Goal: Task Accomplishment & Management: Manage account settings

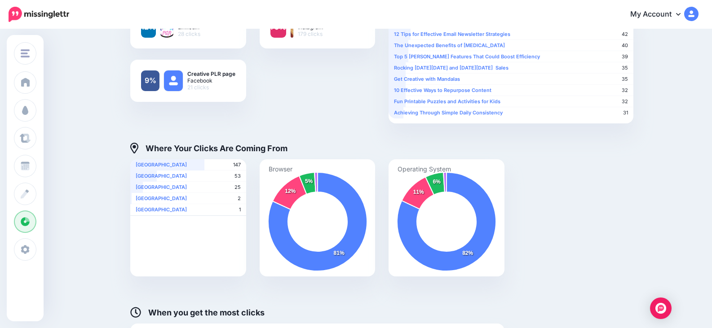
scroll to position [225, 0]
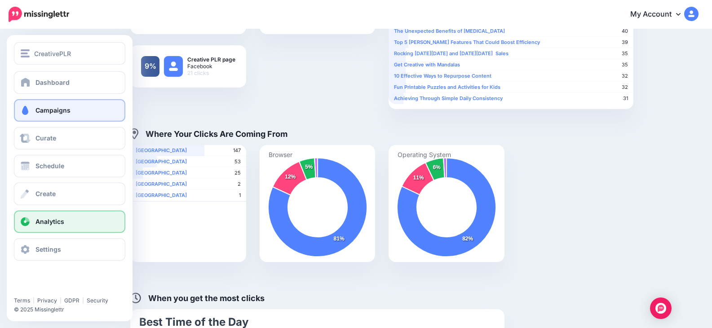
click at [78, 110] on link "Campaigns" at bounding box center [69, 110] width 111 height 22
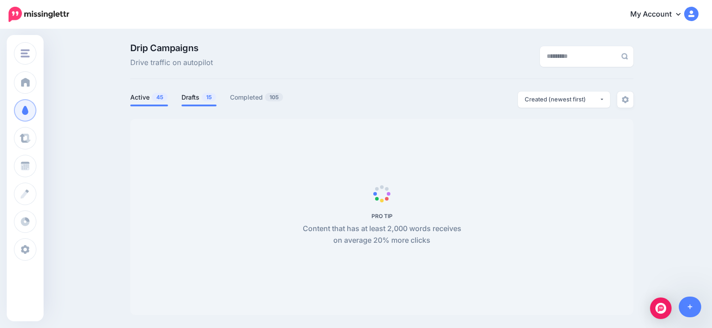
click at [193, 98] on link "Drafts 15" at bounding box center [199, 97] width 35 height 11
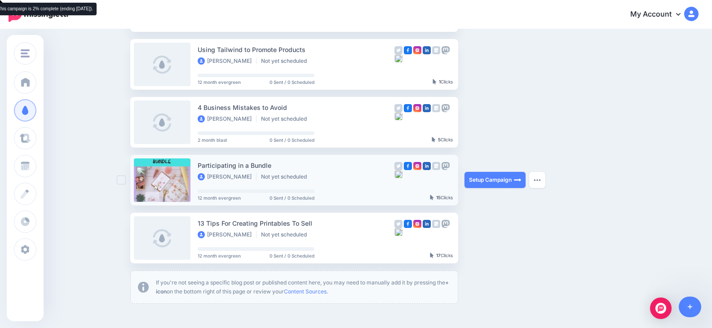
scroll to position [449, 0]
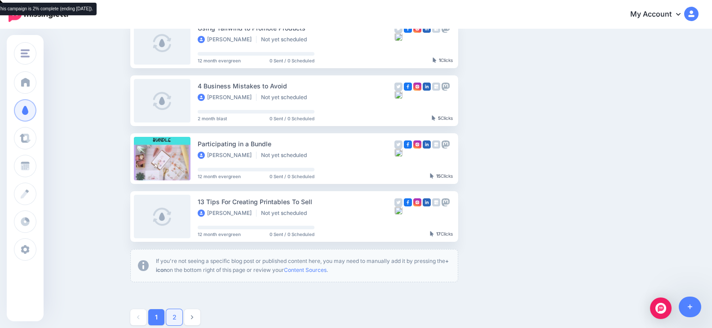
click at [180, 316] on link "2" at bounding box center [174, 318] width 16 height 16
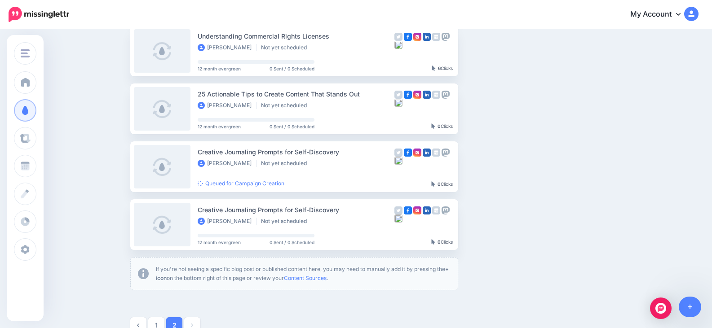
scroll to position [167, 0]
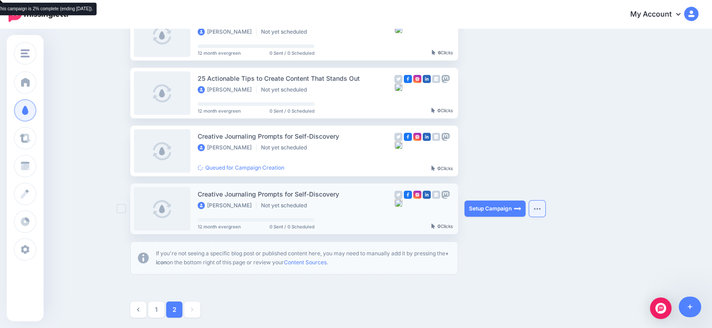
click at [545, 208] on button "button" at bounding box center [537, 209] width 16 height 16
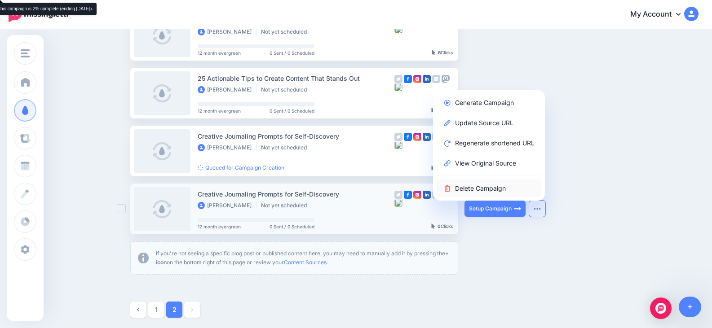
click at [519, 187] on link "Delete Campaign" at bounding box center [489, 189] width 105 height 18
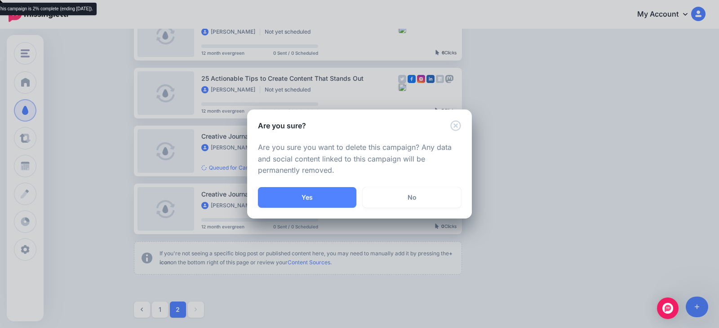
click at [324, 192] on button "Yes" at bounding box center [307, 197] width 98 height 21
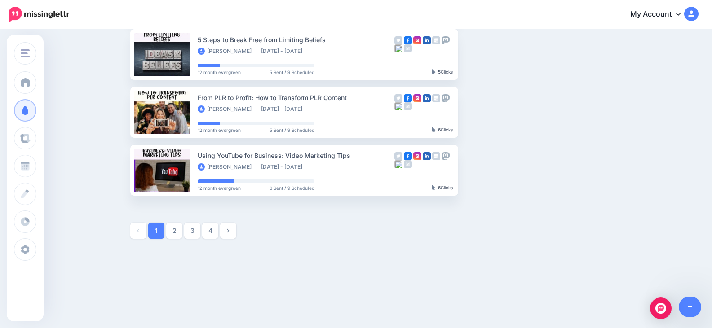
scroll to position [497, 0]
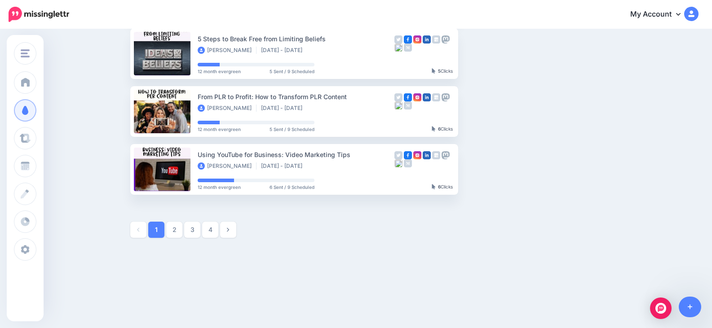
click at [162, 234] on span "1" at bounding box center [156, 230] width 16 height 16
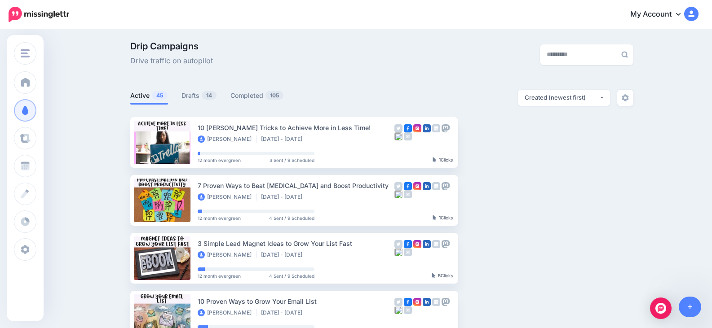
scroll to position [0, 0]
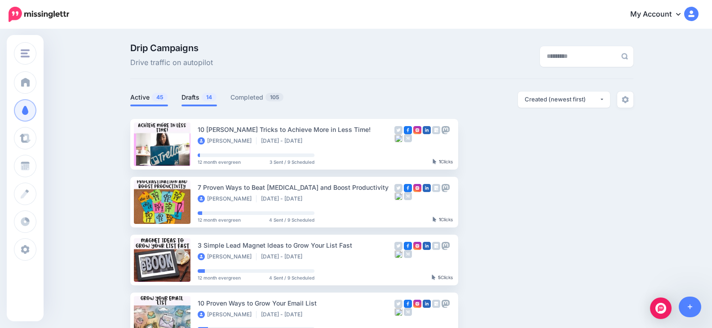
click at [203, 98] on link "Drafts 14" at bounding box center [200, 97] width 36 height 11
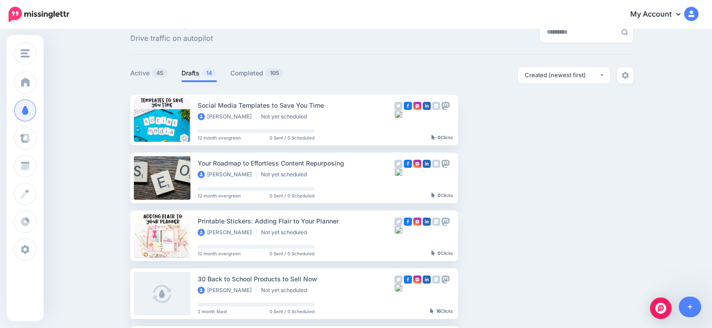
scroll to position [45, 0]
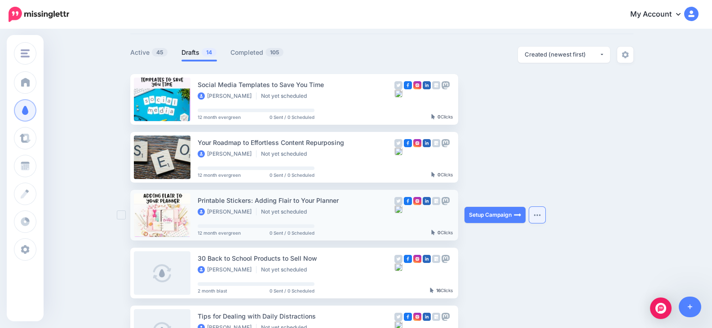
click at [541, 217] on button "button" at bounding box center [537, 215] width 16 height 16
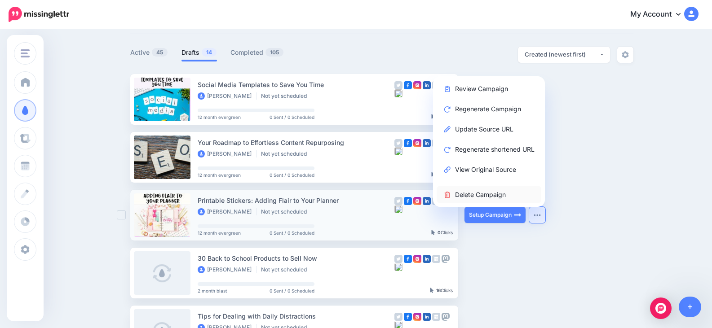
click at [510, 194] on link "Delete Campaign" at bounding box center [489, 195] width 105 height 18
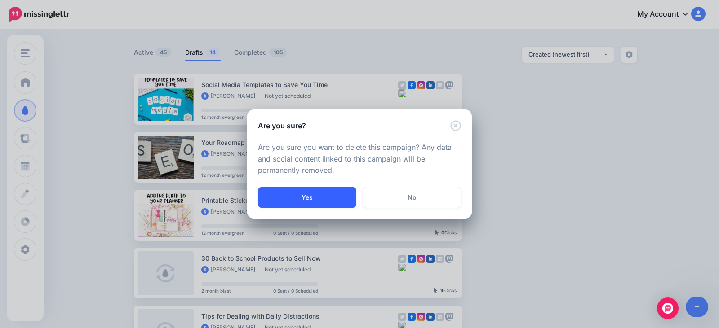
click at [331, 199] on button "Yes" at bounding box center [307, 197] width 98 height 21
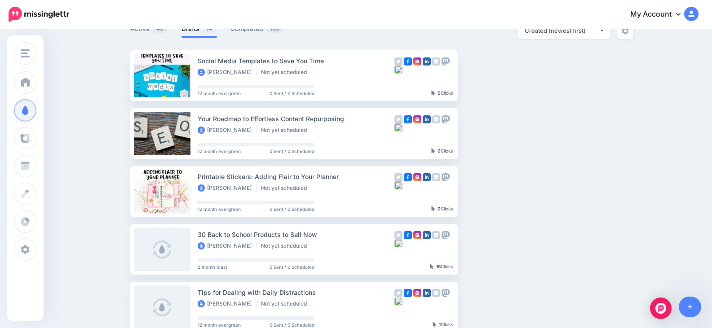
scroll to position [90, 0]
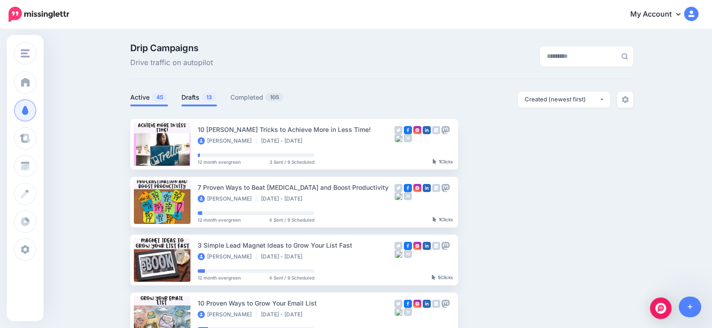
click at [191, 99] on link "Drafts 13" at bounding box center [200, 97] width 36 height 11
click at [689, 306] on icon at bounding box center [690, 307] width 5 height 6
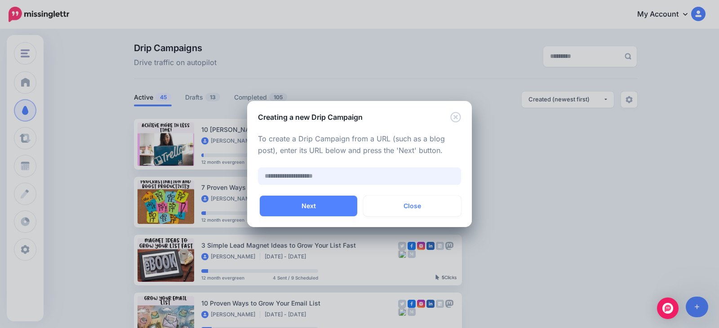
click at [328, 174] on input "text" at bounding box center [359, 177] width 203 height 18
paste input "**********"
click at [333, 212] on button "Next" at bounding box center [309, 206] width 98 height 21
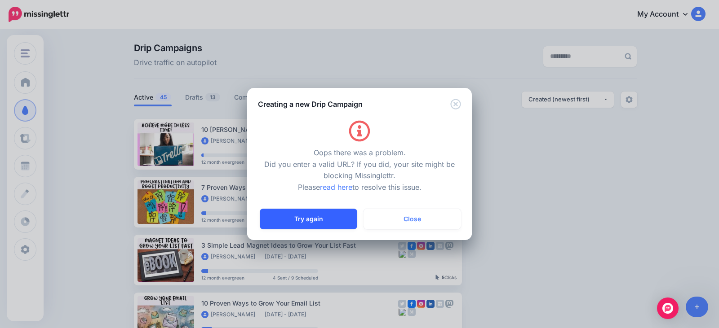
click at [337, 220] on button "Try again" at bounding box center [309, 219] width 98 height 21
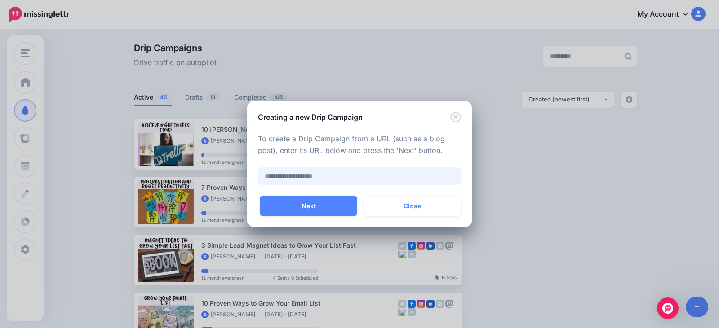
click at [303, 173] on input "text" at bounding box center [359, 177] width 203 height 18
paste input "**********"
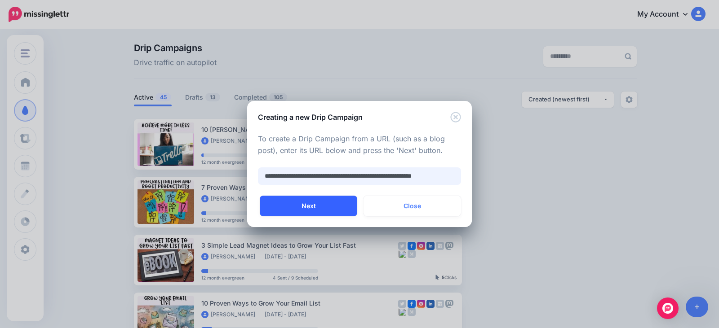
scroll to position [0, 12]
type input "**********"
click at [326, 207] on button "Next" at bounding box center [309, 206] width 98 height 21
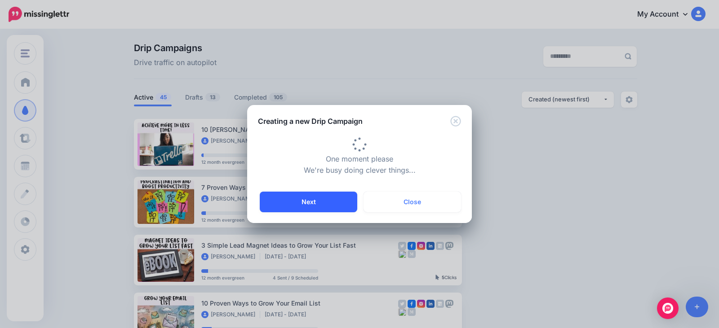
type input "**********"
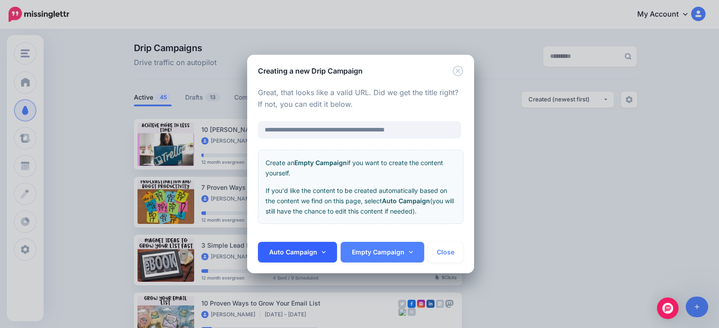
click at [306, 252] on link "Auto Campaign" at bounding box center [297, 252] width 79 height 21
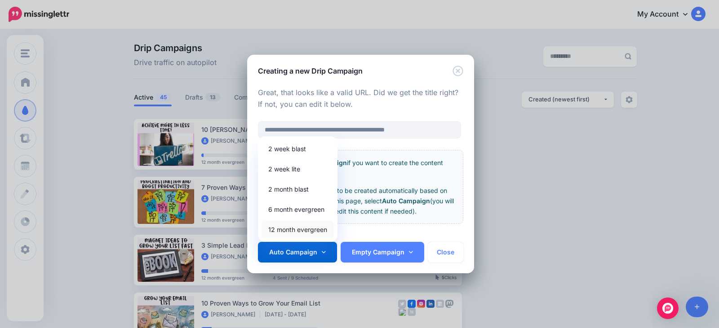
click at [303, 226] on link "12 month evergreen" at bounding box center [298, 230] width 72 height 18
